Goal: Transaction & Acquisition: Purchase product/service

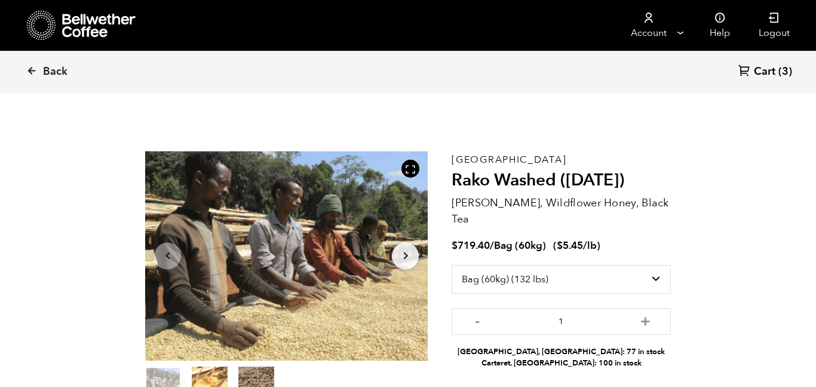
select select "bag-3"
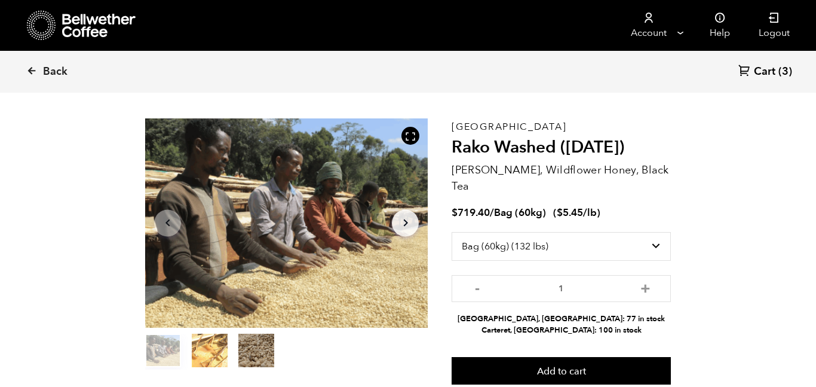
scroll to position [36, 0]
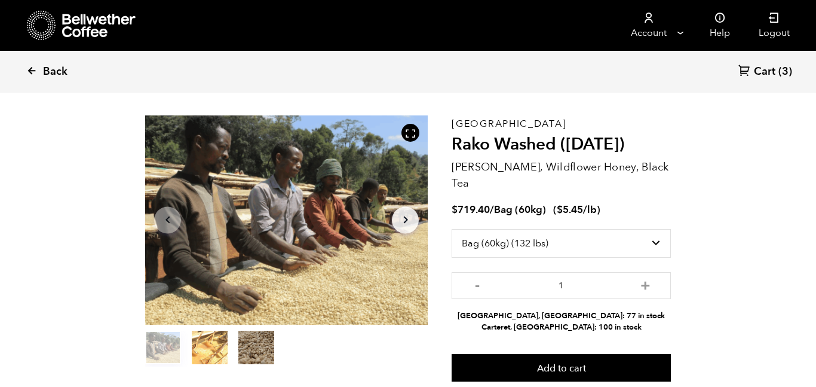
click at [53, 72] on span "Back" at bounding box center [55, 72] width 25 height 14
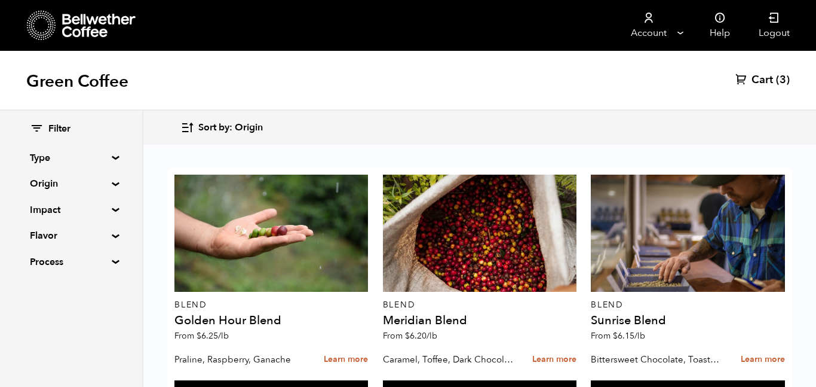
scroll to position [1256, 0]
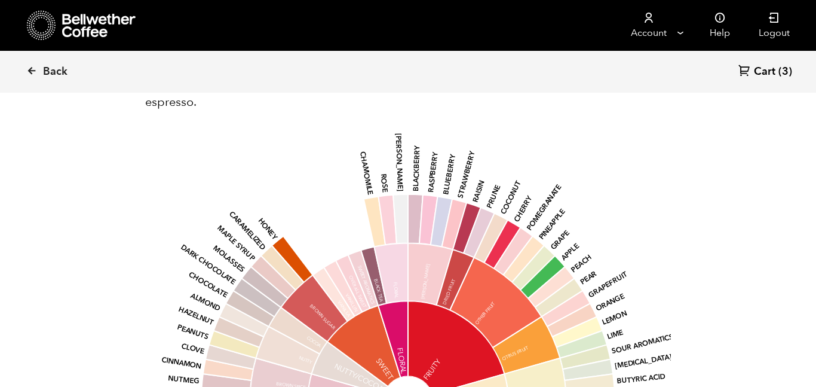
scroll to position [1045, 0]
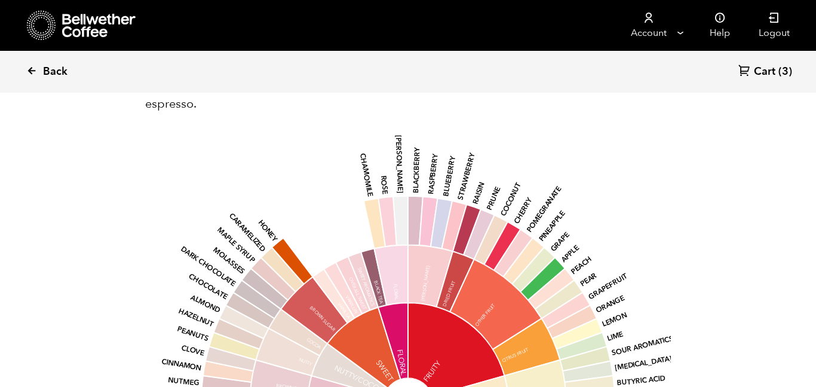
click at [45, 68] on span "Back" at bounding box center [55, 72] width 25 height 14
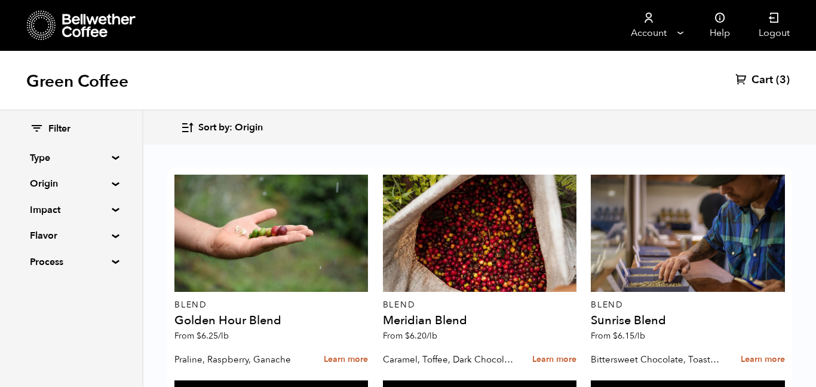
click at [86, 158] on summary "Type" at bounding box center [71, 158] width 82 height 14
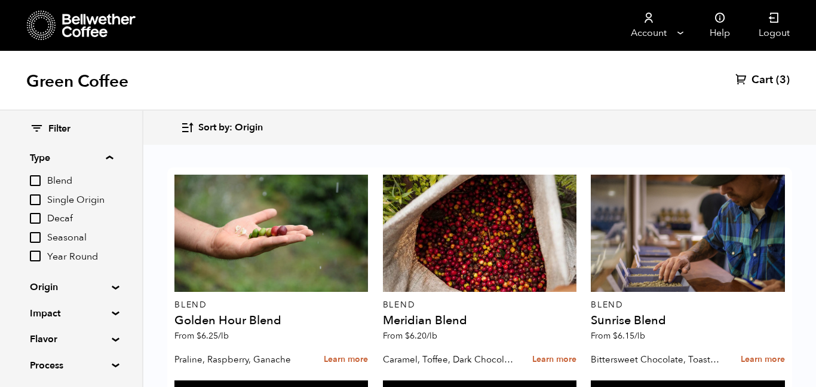
scroll to position [767, 0]
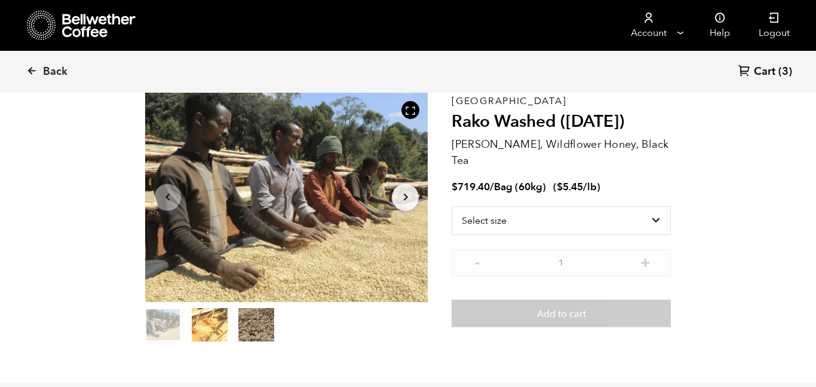
scroll to position [60, 0]
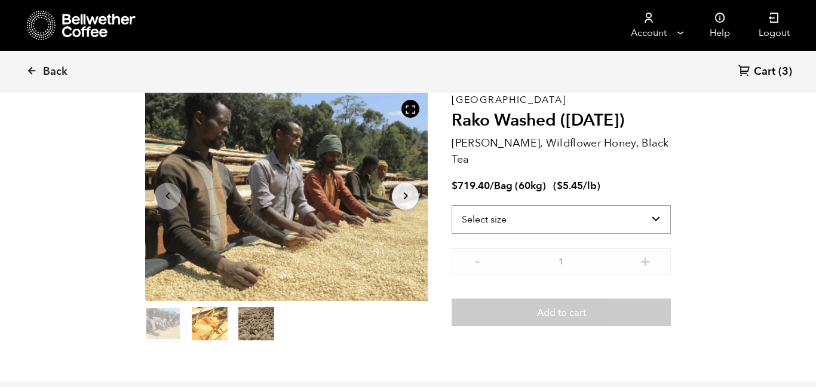
click at [501, 205] on select "Select size Bag (60kg) (132 lbs)" at bounding box center [561, 219] width 219 height 29
select select "bag-3"
click at [452, 205] on select "Select size Bag (60kg) (132 lbs)" at bounding box center [561, 219] width 219 height 29
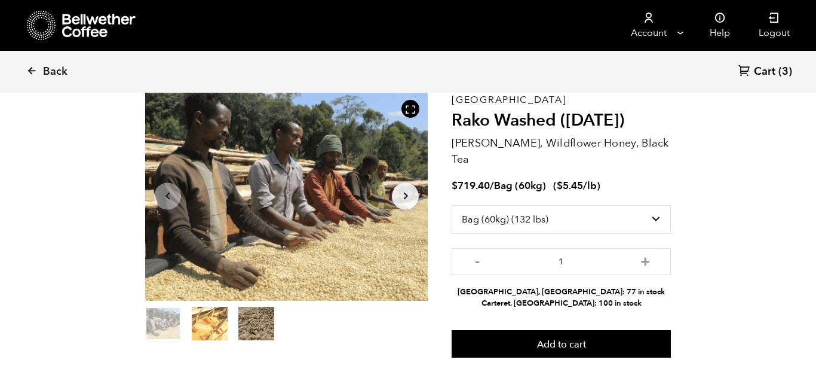
click at [435, 220] on div "Item 1 of 3 Arrow Left Arrow Right item 0 item 1 item 2 Item 1 of 3" at bounding box center [298, 224] width 307 height 266
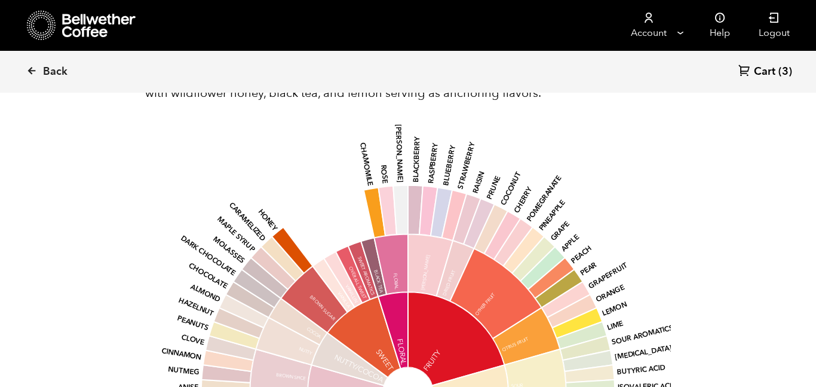
scroll to position [1061, 0]
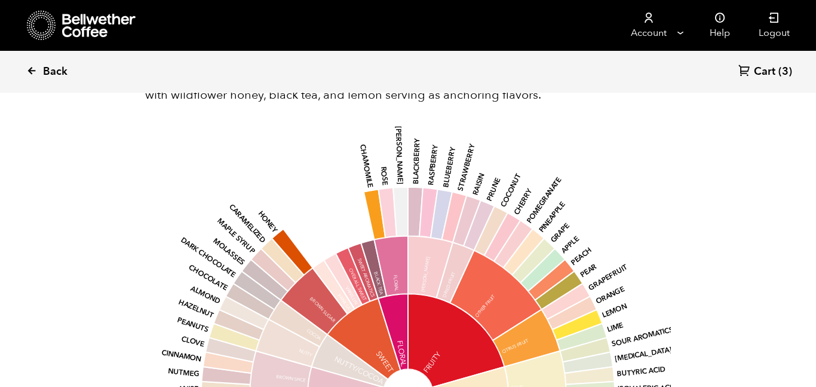
click at [55, 75] on span "Back" at bounding box center [55, 72] width 25 height 14
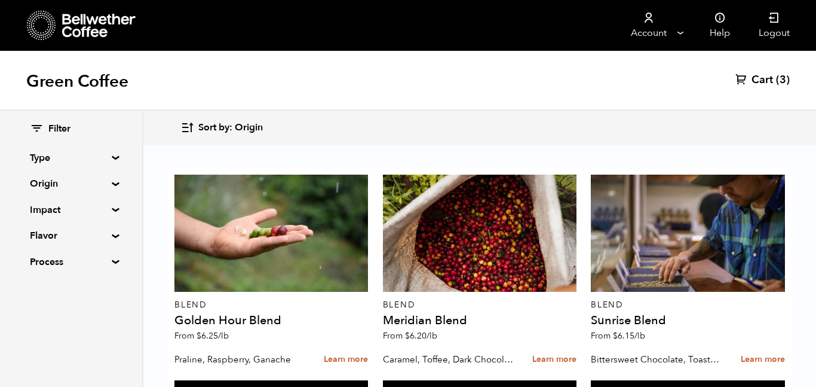
scroll to position [992, 0]
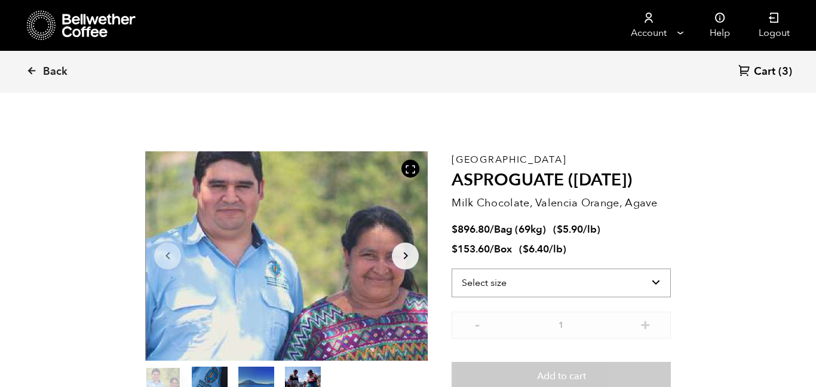
scroll to position [520, 512]
click at [564, 285] on select "Select size Bag (69kg) (152 lbs) Box (24 lbs)" at bounding box center [561, 282] width 219 height 29
click at [452, 268] on select "Select size Bag (69kg) (152 lbs) Box (24 lbs)" at bounding box center [561, 282] width 219 height 29
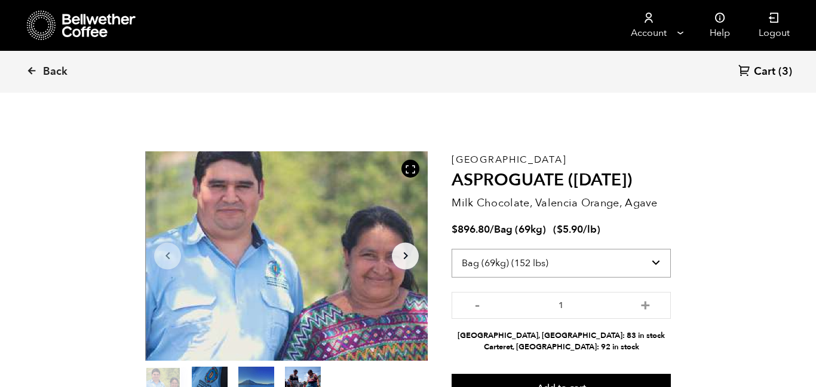
click at [581, 272] on select "Select size Bag (69kg) (152 lbs) Box (24 lbs)" at bounding box center [561, 263] width 219 height 29
select select "box"
click at [452, 249] on select "Select size Bag (69kg) (152 lbs) Box (24 lbs)" at bounding box center [561, 263] width 219 height 29
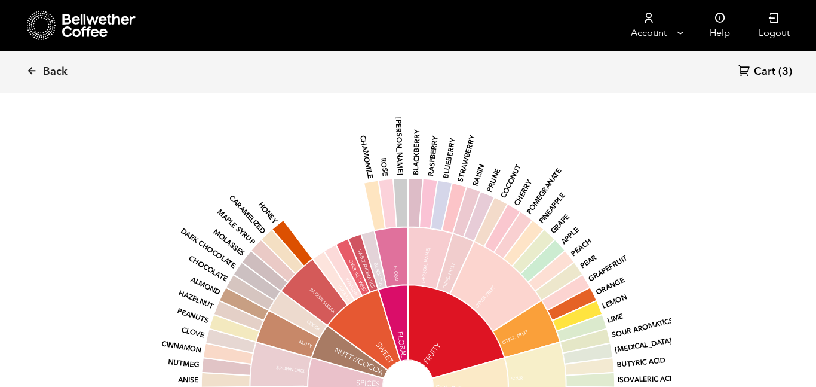
scroll to position [1037, 0]
click at [39, 71] on link "Back" at bounding box center [63, 71] width 74 height 41
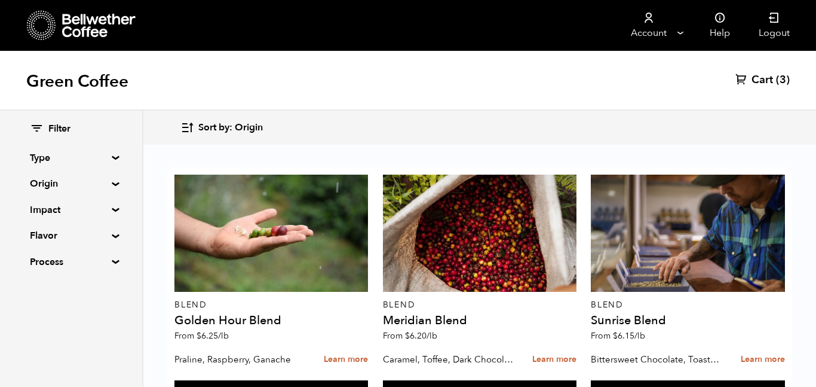
scroll to position [207, 0]
